Goal: Find contact information: Find contact information

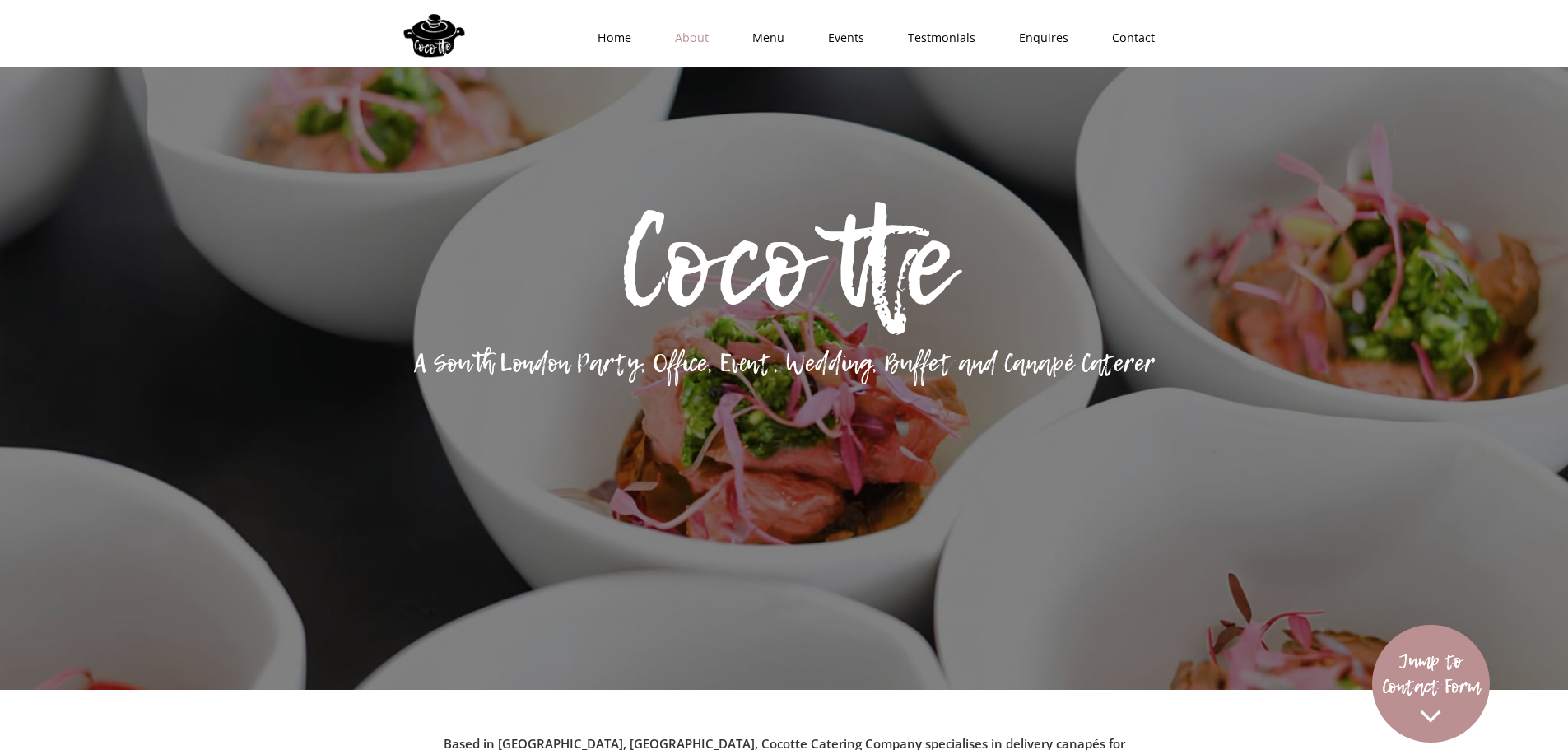
click at [706, 38] on link "About" at bounding box center [686, 38] width 77 height 50
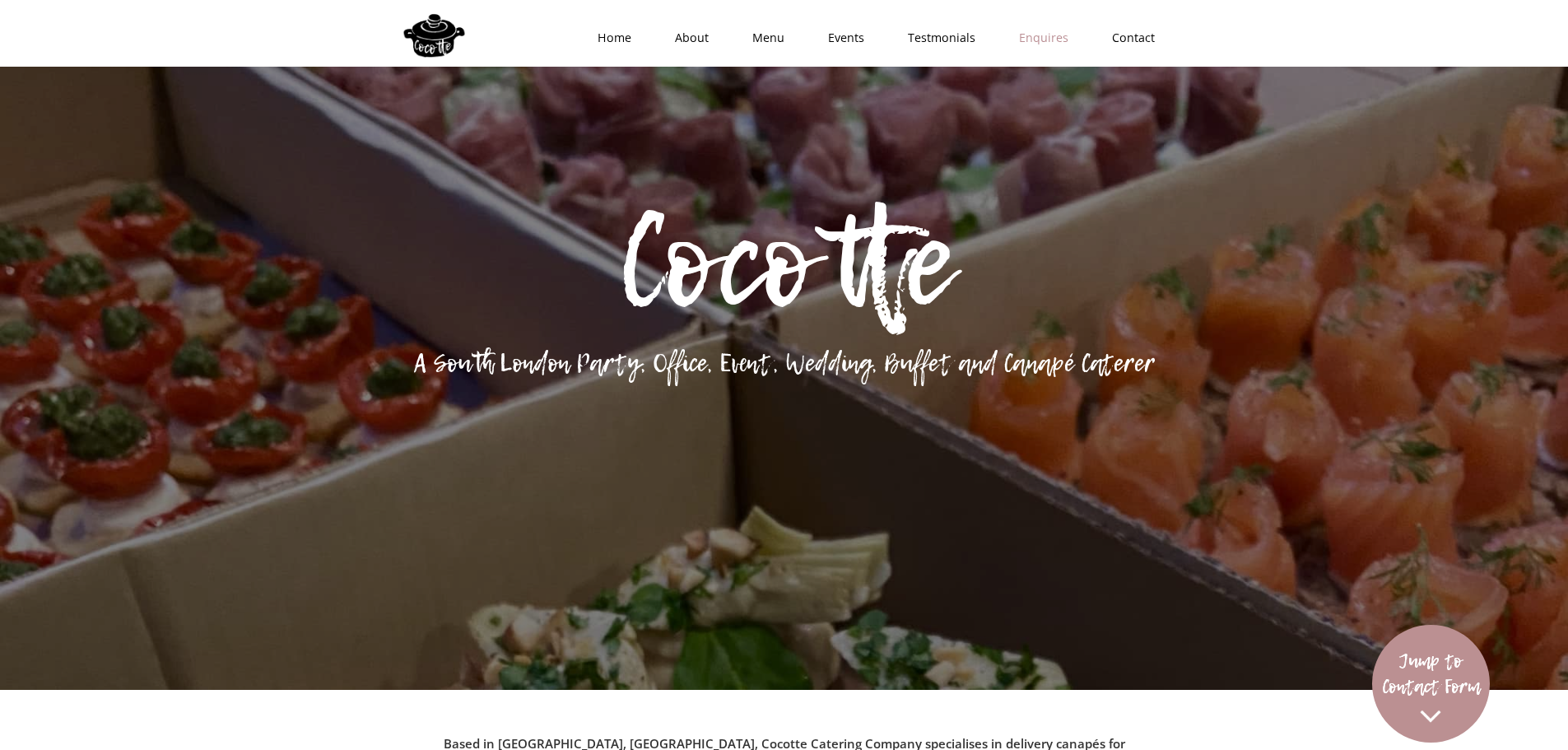
click at [1034, 44] on link "Enquires" at bounding box center [1038, 38] width 93 height 50
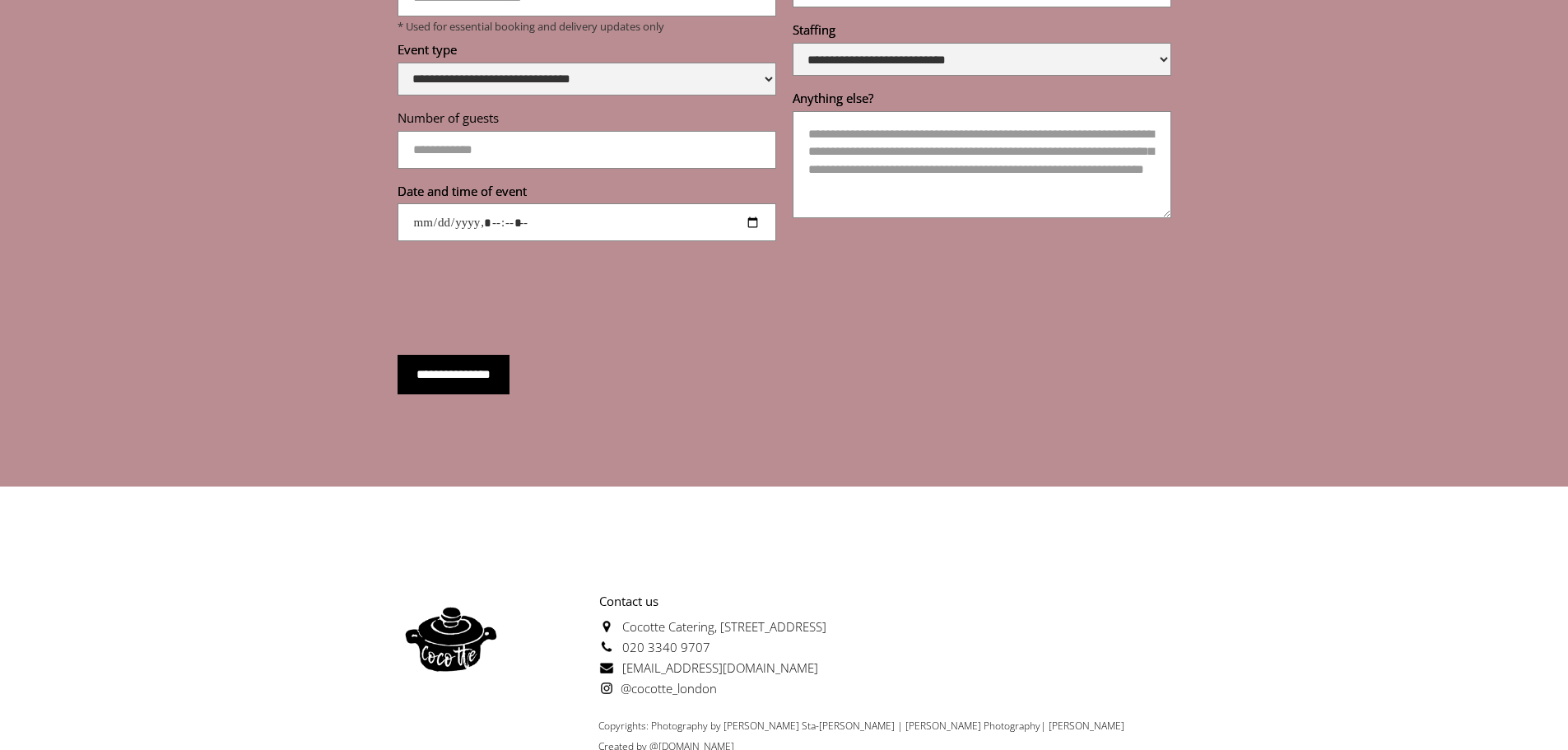
scroll to position [5886, 0]
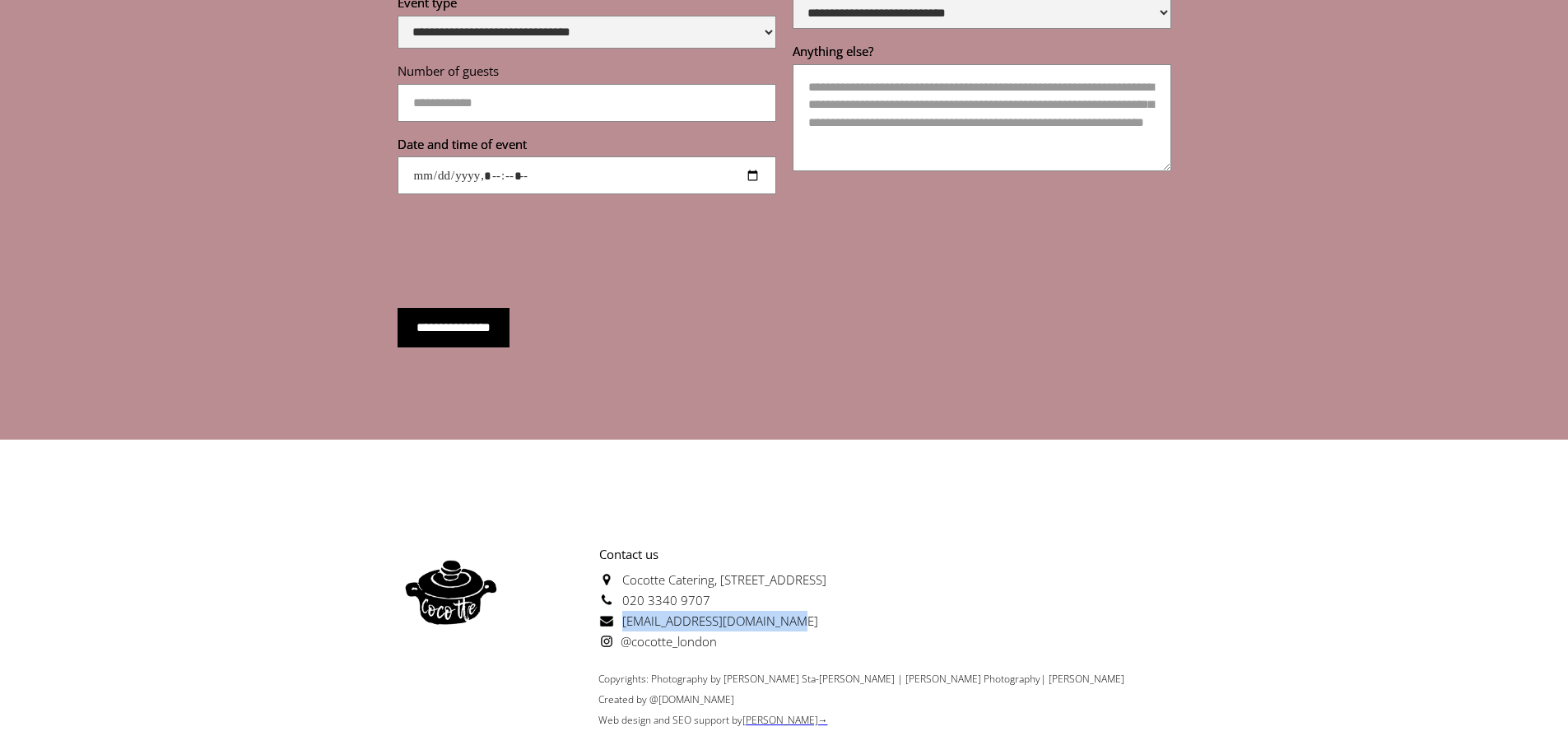
drag, startPoint x: 778, startPoint y: 575, endPoint x: 621, endPoint y: 582, distance: 157.2
click at [621, 582] on p "Contact us [GEOGRAPHIC_DATA][STREET_ADDRESS] 020 3340 9707 [EMAIL_ADDRESS][DOMA…" at bounding box center [665, 598] width 322 height 108
copy span "[EMAIL_ADDRESS][DOMAIN_NAME]"
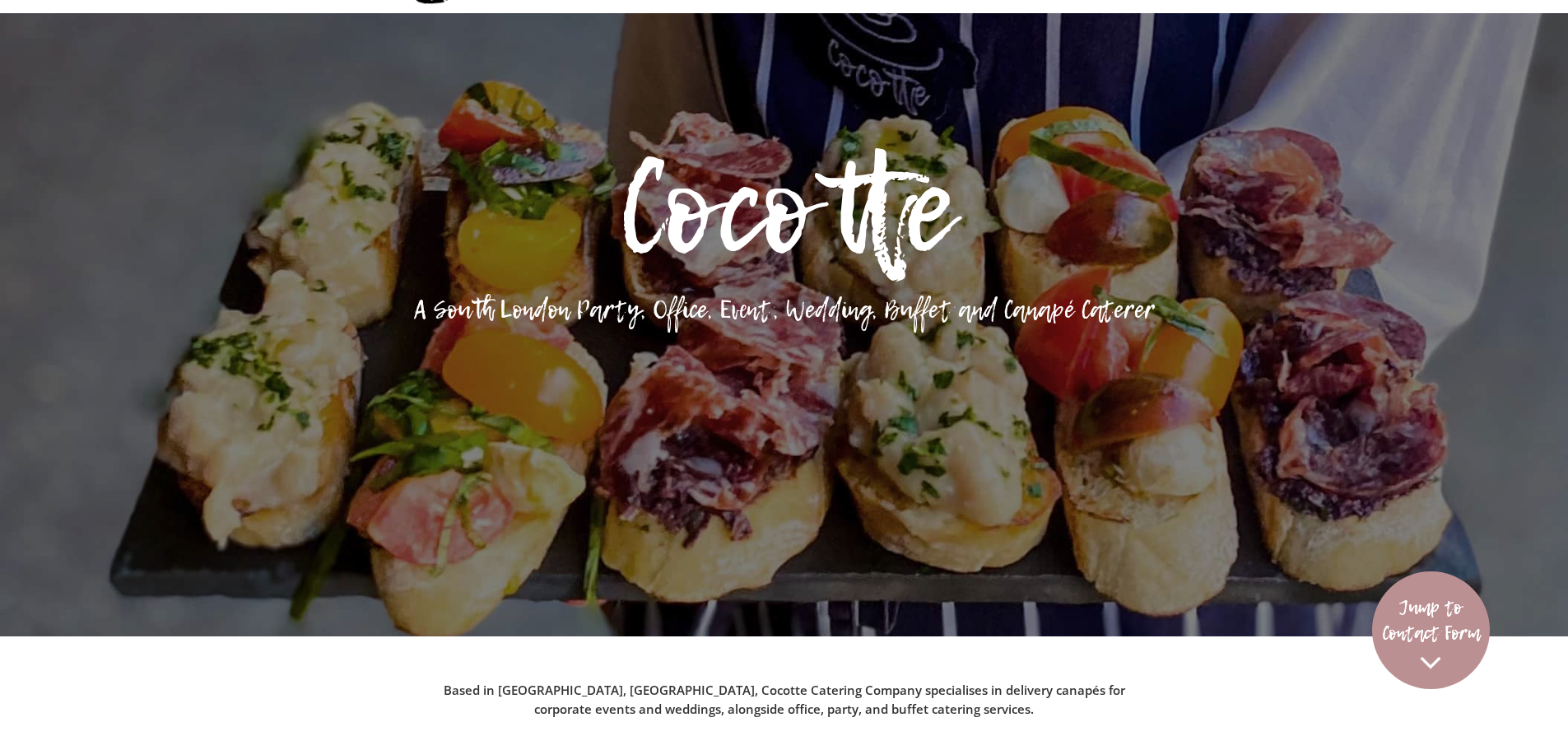
scroll to position [0, 0]
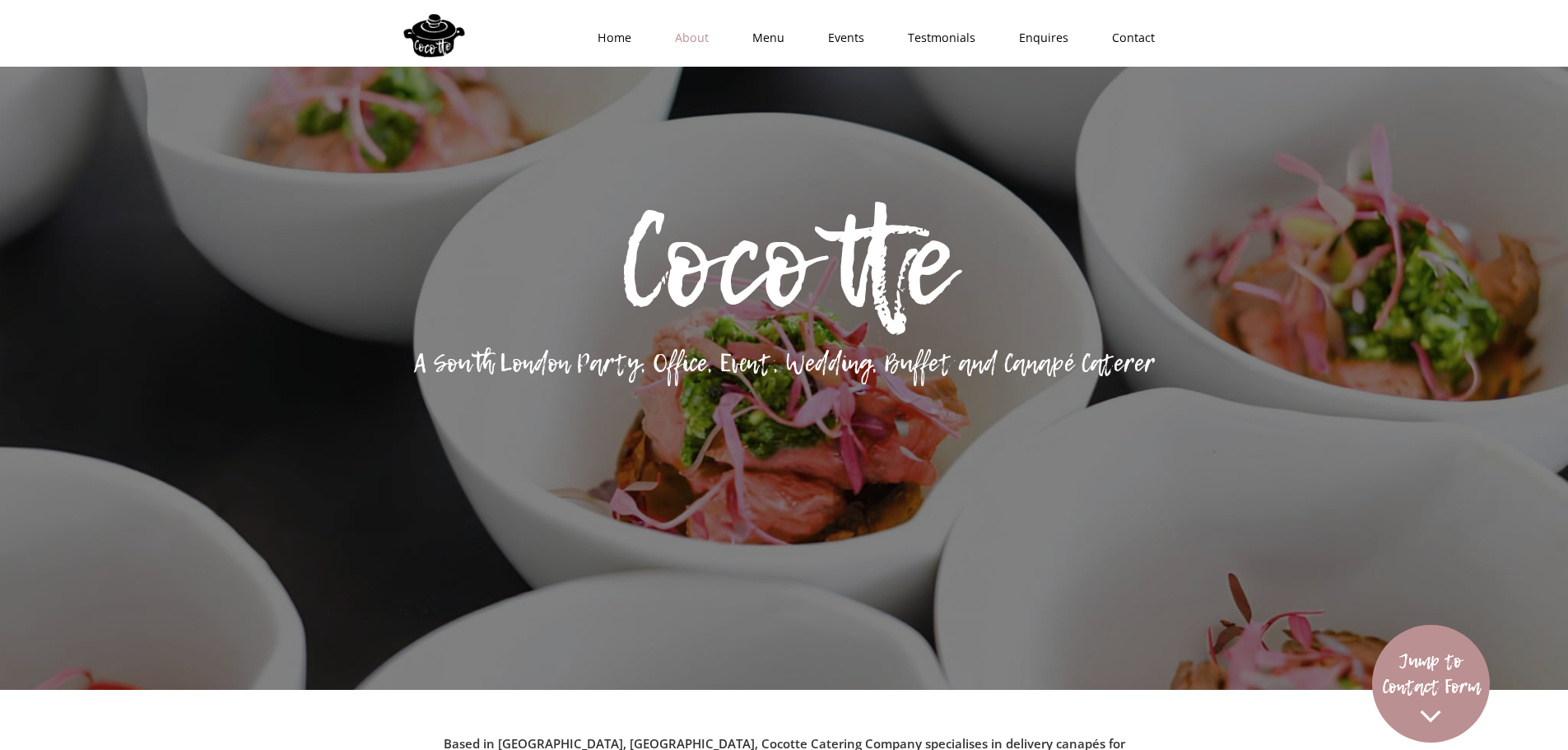
click at [691, 31] on link "About" at bounding box center [686, 38] width 77 height 50
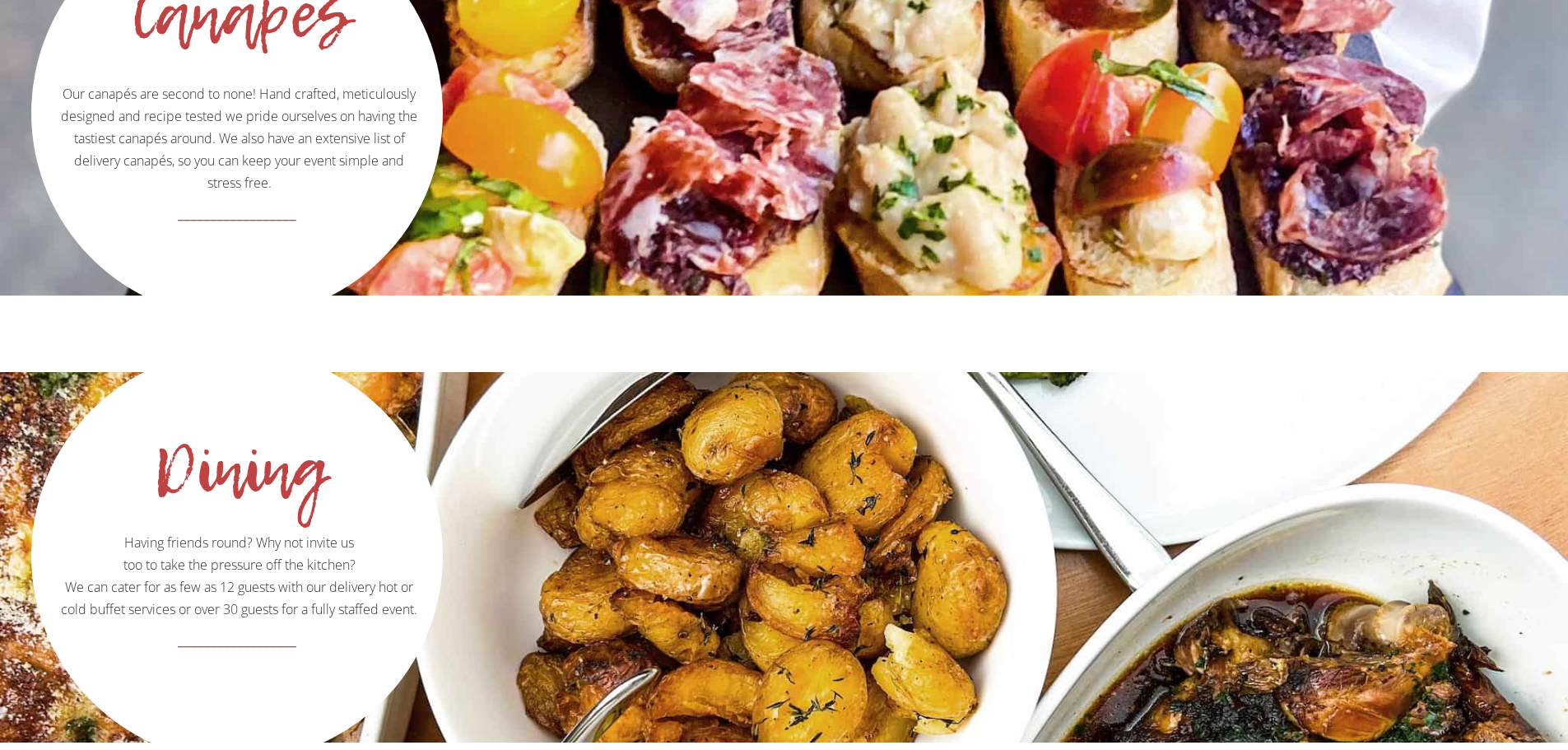
scroll to position [2021, 0]
